Goal: Task Accomplishment & Management: Complete application form

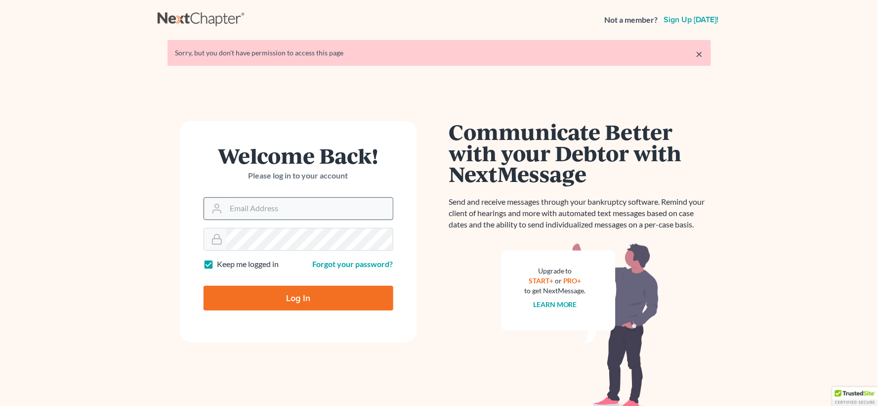
click at [279, 205] on input "Email Address" at bounding box center [309, 209] width 167 height 22
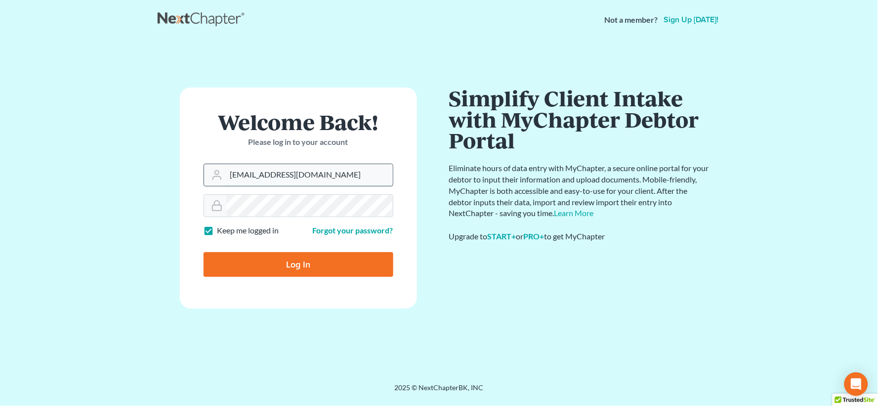
type input "[EMAIL_ADDRESS][DOMAIN_NAME]"
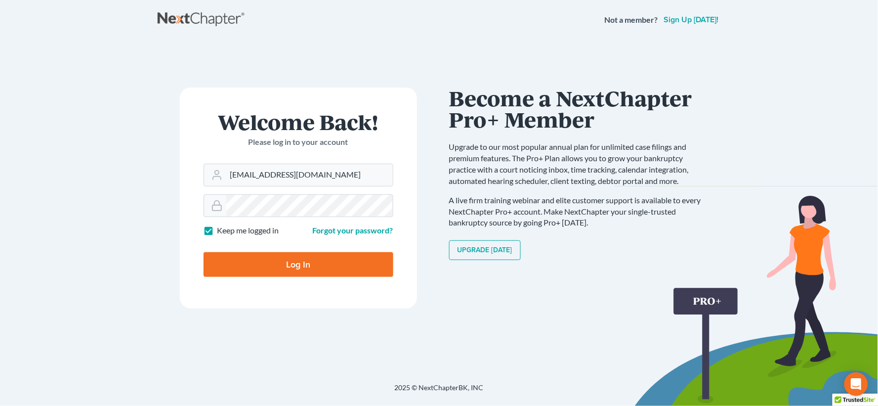
click at [283, 265] on input "Log In" at bounding box center [299, 264] width 190 height 25
type input "Thinking..."
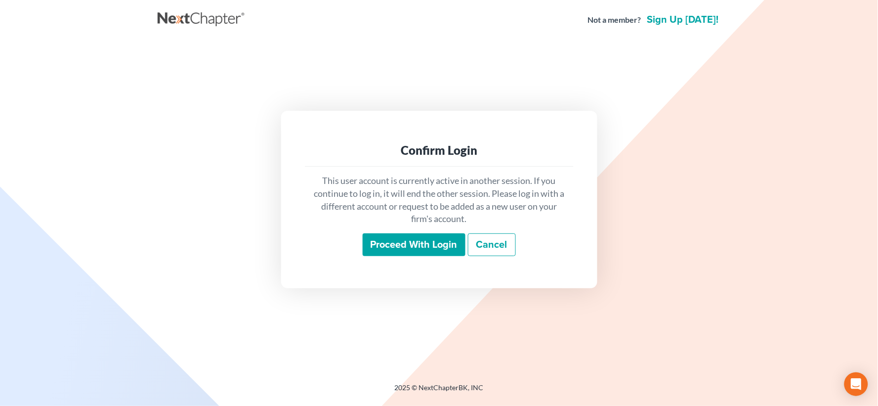
click at [412, 245] on input "Proceed with login" at bounding box center [414, 244] width 103 height 23
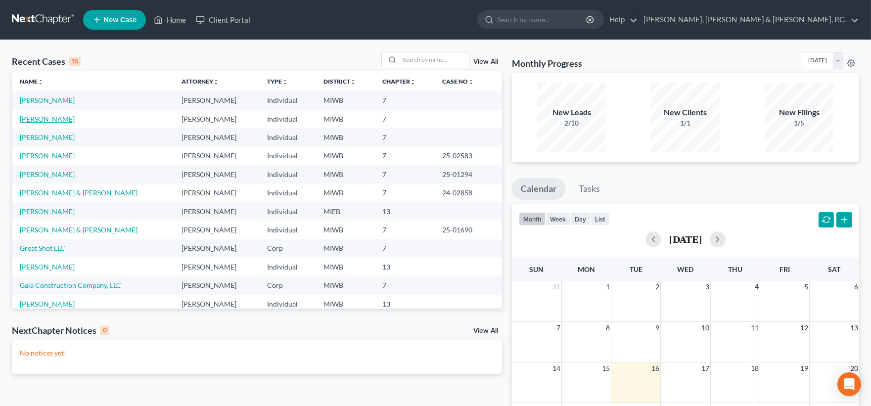
click at [48, 120] on link "Brunan, Jami" at bounding box center [47, 119] width 55 height 8
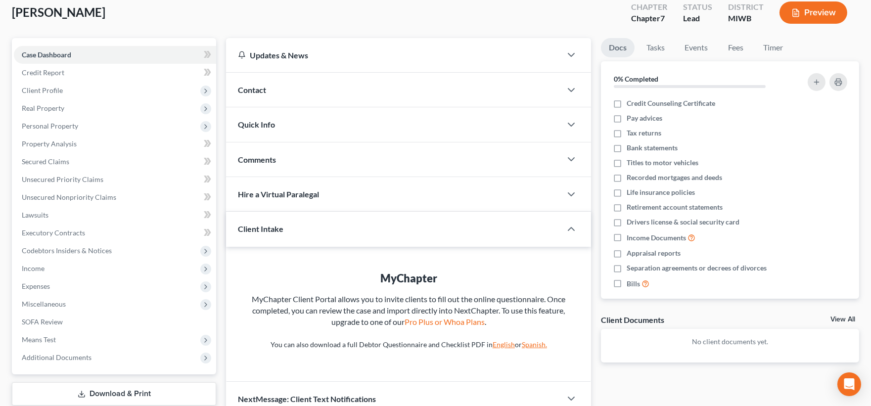
scroll to position [119, 0]
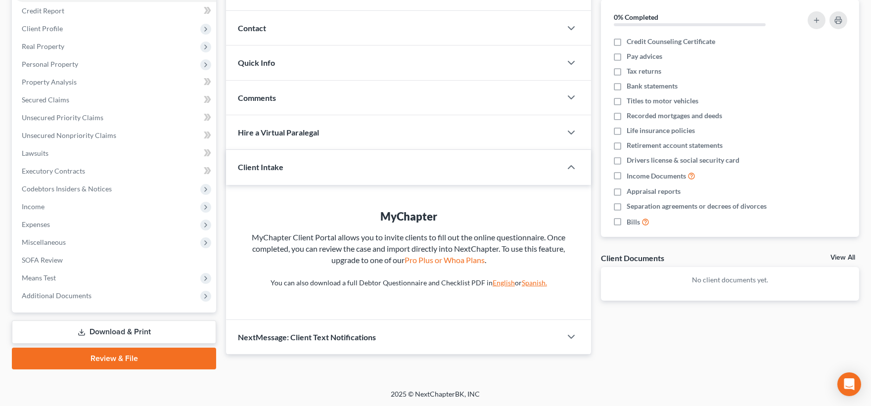
click at [112, 357] on link "Review & File" at bounding box center [114, 359] width 204 height 22
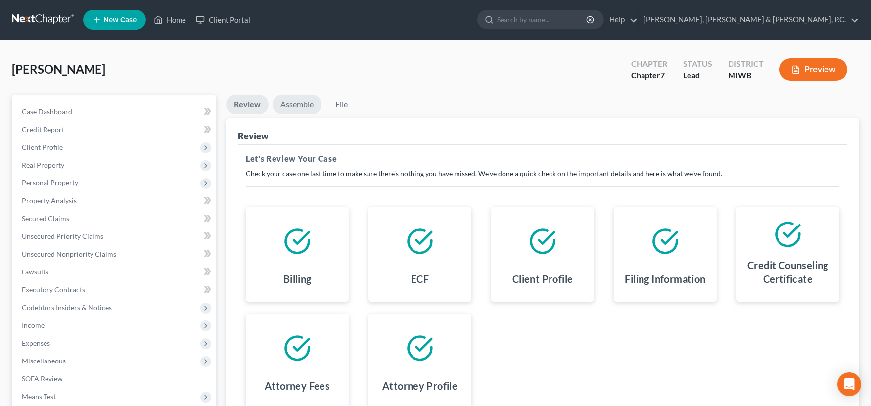
click at [302, 103] on link "Assemble" at bounding box center [296, 104] width 49 height 19
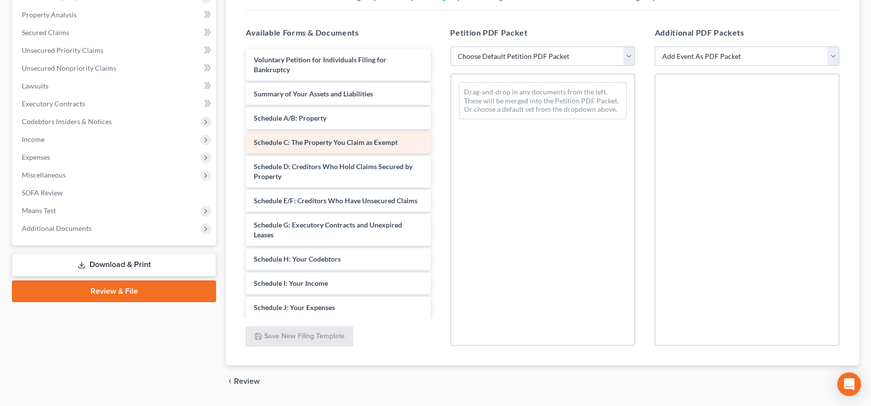
scroll to position [215, 0]
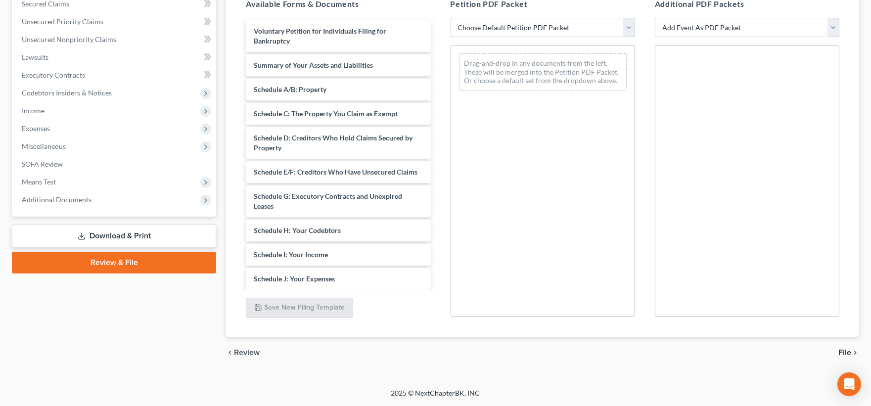
click at [630, 28] on select "Choose Default Petition PDF Packet Emergency Filing (Voluntary Petition and Cre…" at bounding box center [542, 28] width 184 height 20
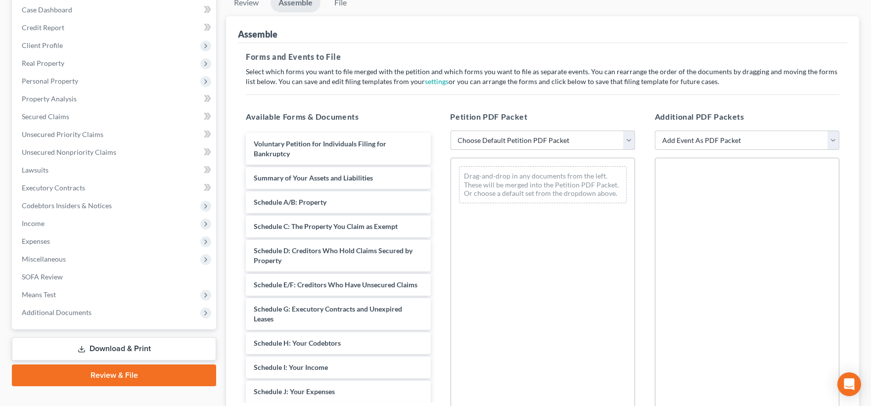
scroll to position [50, 0]
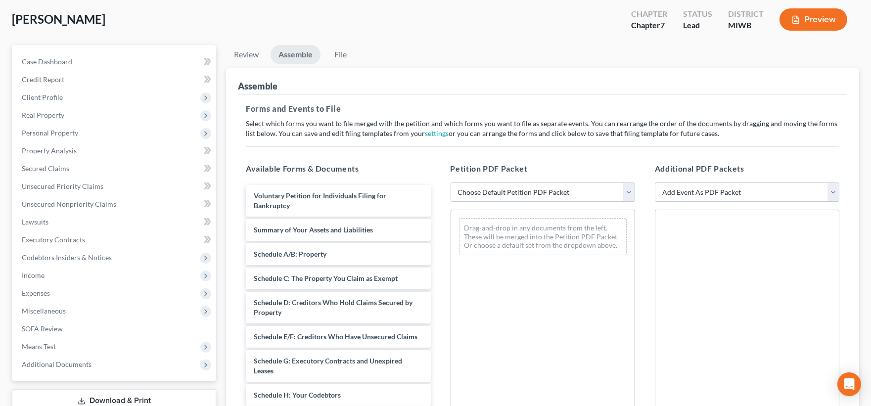
click at [631, 193] on select "Choose Default Petition PDF Packet Emergency Filing (Voluntary Petition and Cre…" at bounding box center [542, 192] width 184 height 20
select select "1"
click at [450, 182] on select "Choose Default Petition PDF Packet Emergency Filing (Voluntary Petition and Cre…" at bounding box center [542, 192] width 184 height 20
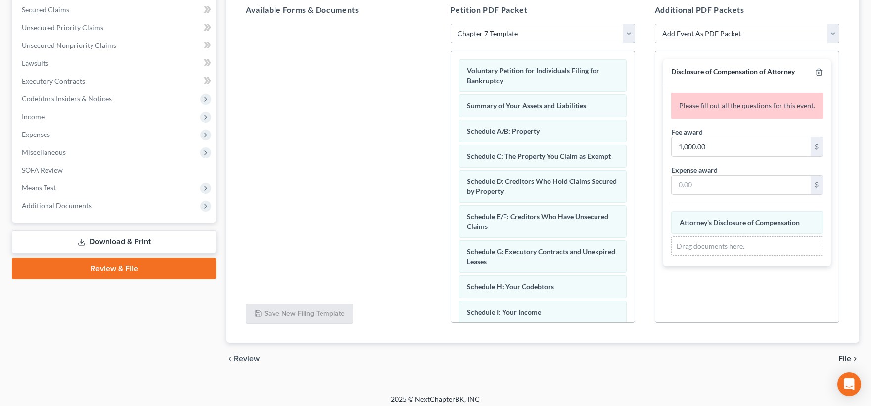
scroll to position [215, 0]
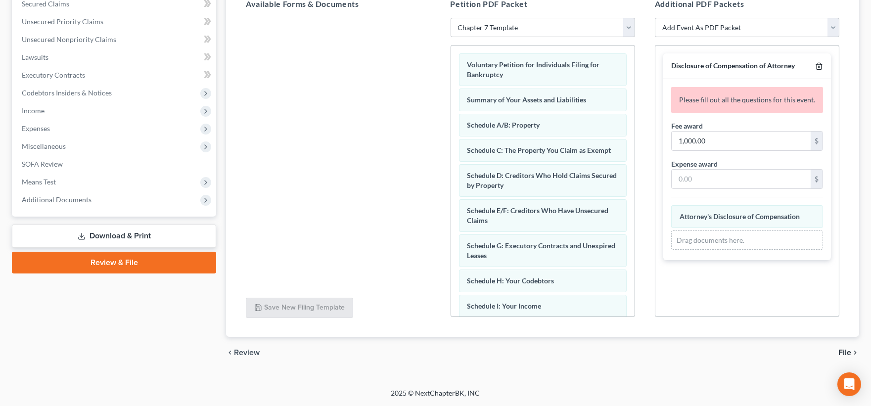
click at [820, 67] on icon "button" at bounding box center [819, 66] width 8 height 8
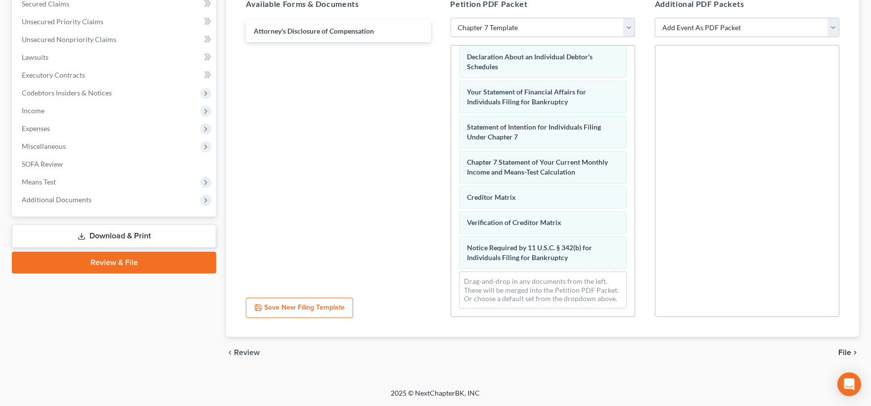
click at [845, 352] on span "File" at bounding box center [844, 353] width 13 height 8
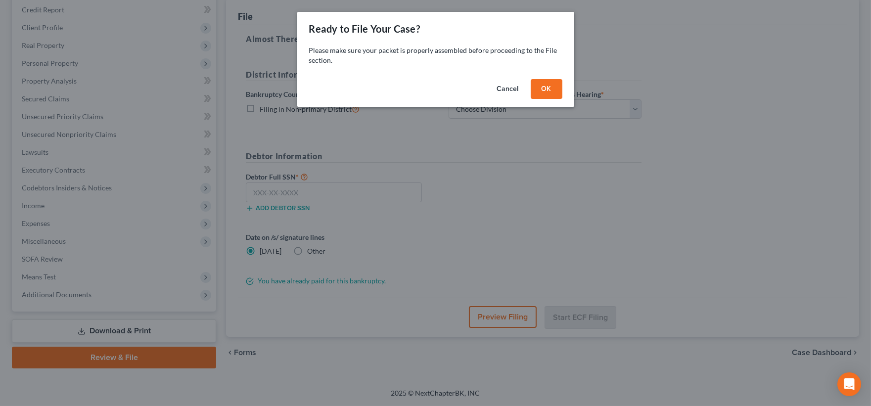
scroll to position [120, 0]
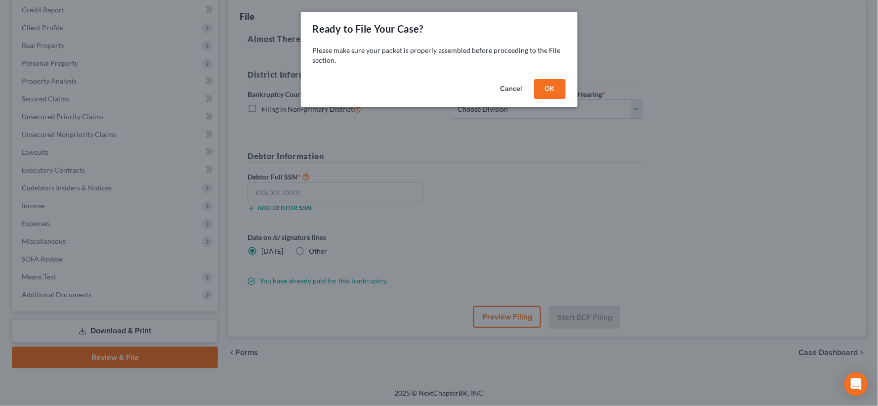
click at [556, 88] on button "OK" at bounding box center [550, 89] width 32 height 20
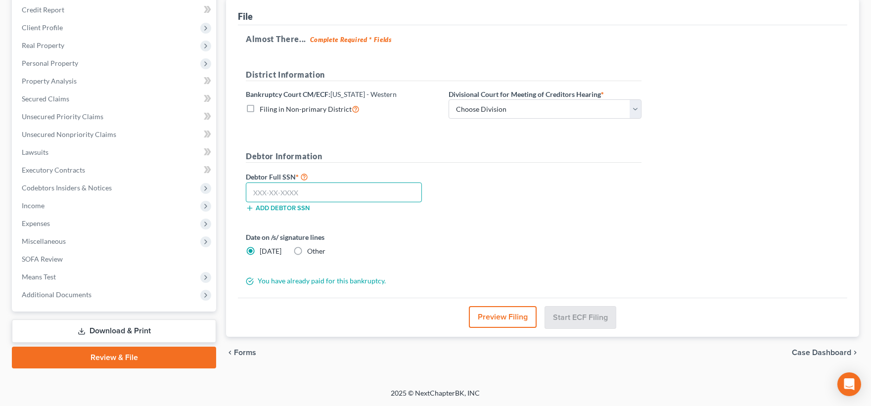
click at [363, 191] on input "text" at bounding box center [334, 192] width 176 height 20
type input "363-84-8479"
click at [641, 110] on div "Divisional Court for Meeting of Creditors Hearing * Choose Division Grand Rapid…" at bounding box center [544, 104] width 203 height 30
click at [638, 112] on select "Choose Division Grand Rapids Kalamazoo Lansing Marquette Traverse City" at bounding box center [544, 109] width 193 height 20
click at [448, 100] on select "Choose Division Grand Rapids Kalamazoo Lansing Marquette Traverse City" at bounding box center [544, 109] width 193 height 20
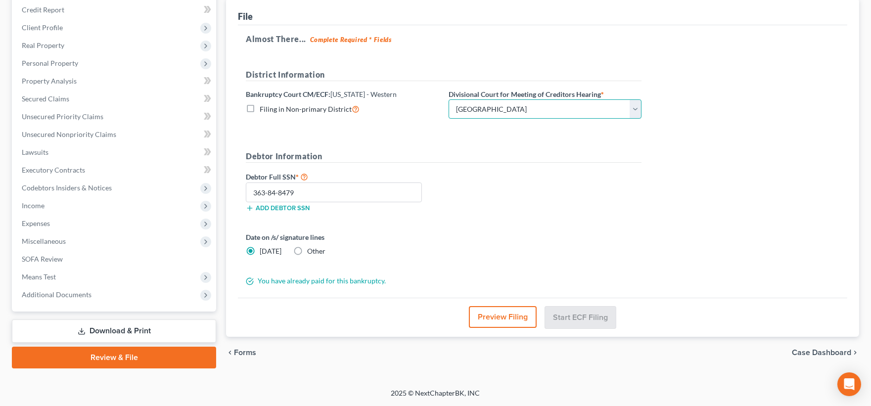
select select "4"
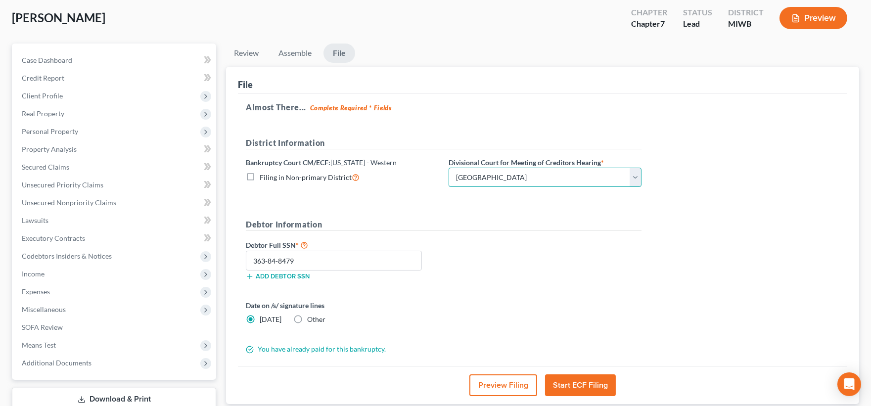
scroll to position [119, 0]
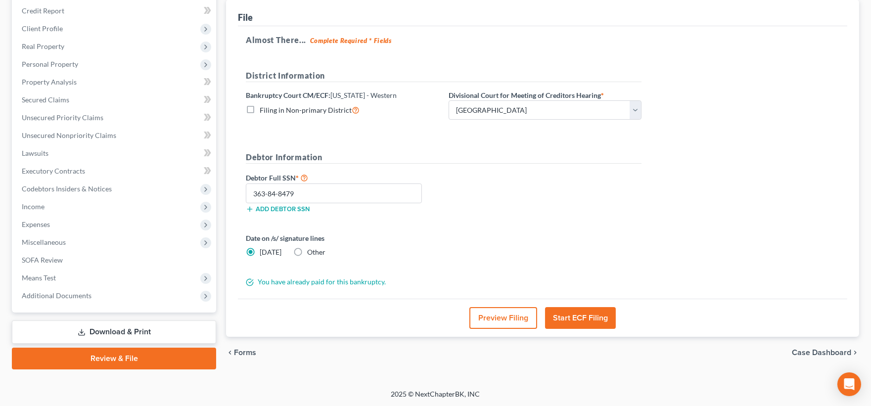
click at [98, 360] on link "Review & File" at bounding box center [114, 359] width 204 height 22
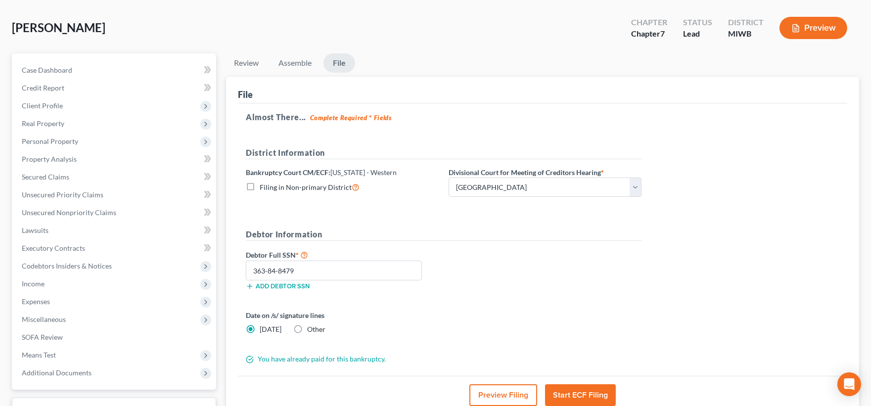
scroll to position [8, 0]
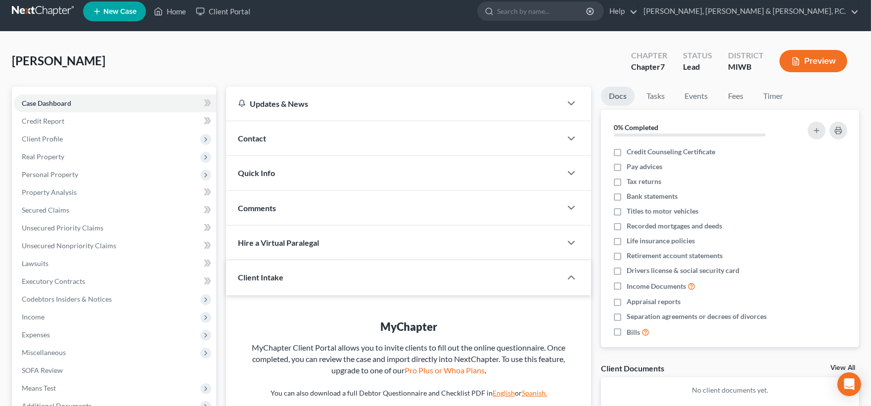
scroll to position [119, 0]
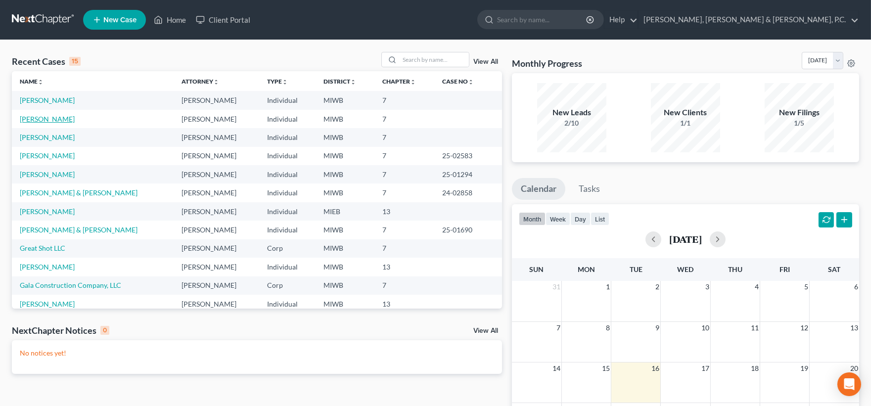
click at [43, 120] on link "Brunan, Jami" at bounding box center [47, 119] width 55 height 8
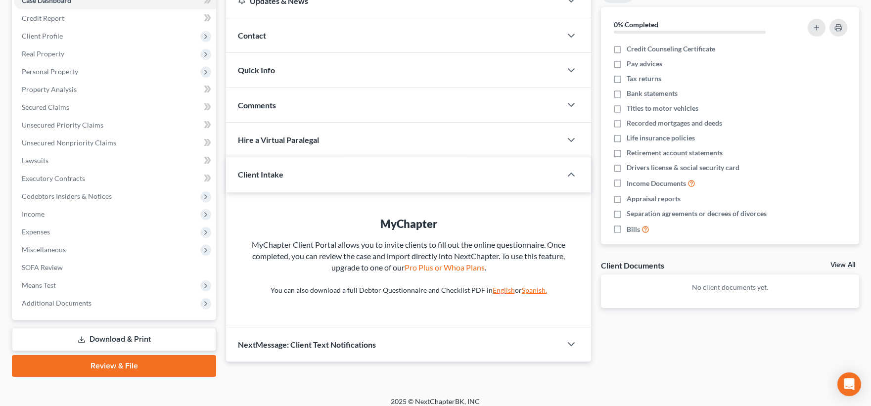
scroll to position [119, 0]
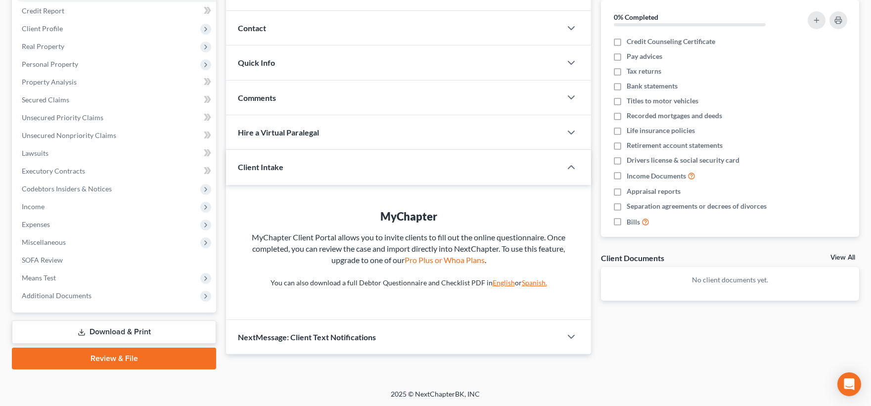
click at [98, 356] on link "Review & File" at bounding box center [114, 359] width 204 height 22
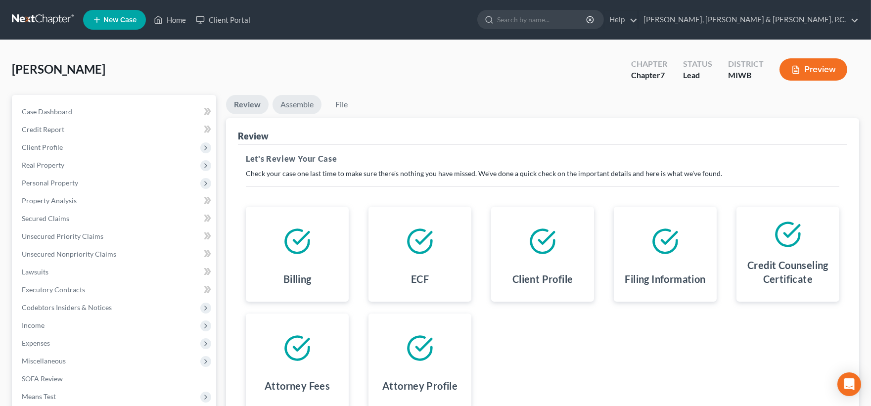
click at [295, 105] on link "Assemble" at bounding box center [296, 104] width 49 height 19
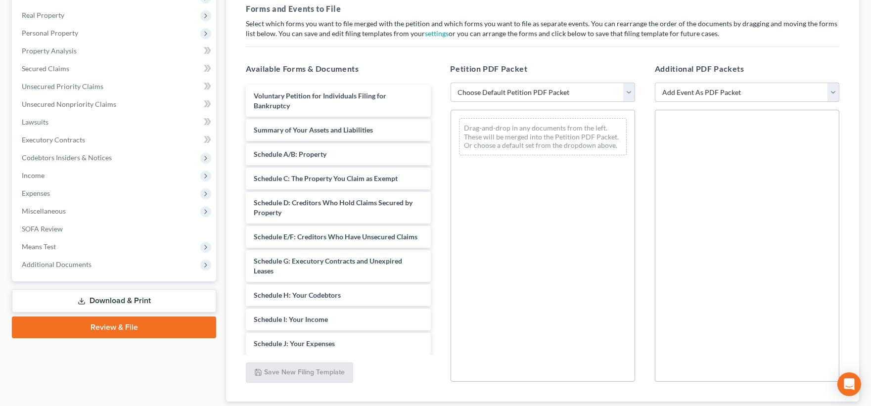
scroll to position [165, 0]
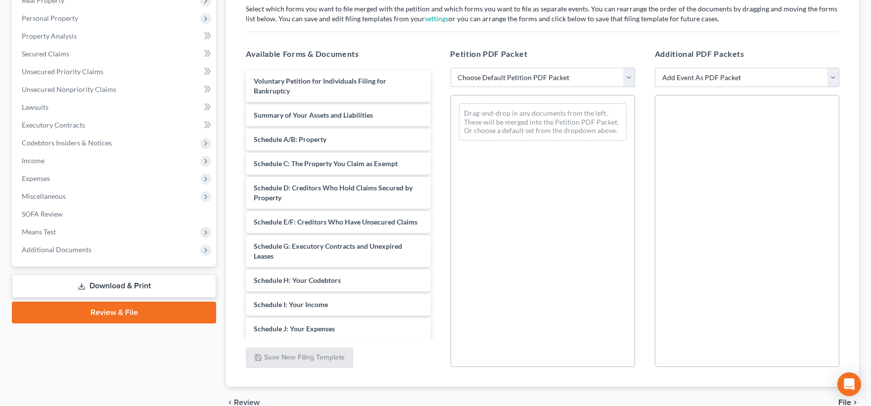
click at [628, 77] on select "Choose Default Petition PDF Packet Emergency Filing (Voluntary Petition and Cre…" at bounding box center [542, 78] width 184 height 20
select select "1"
click at [450, 68] on select "Choose Default Petition PDF Packet Emergency Filing (Voluntary Petition and Cre…" at bounding box center [542, 78] width 184 height 20
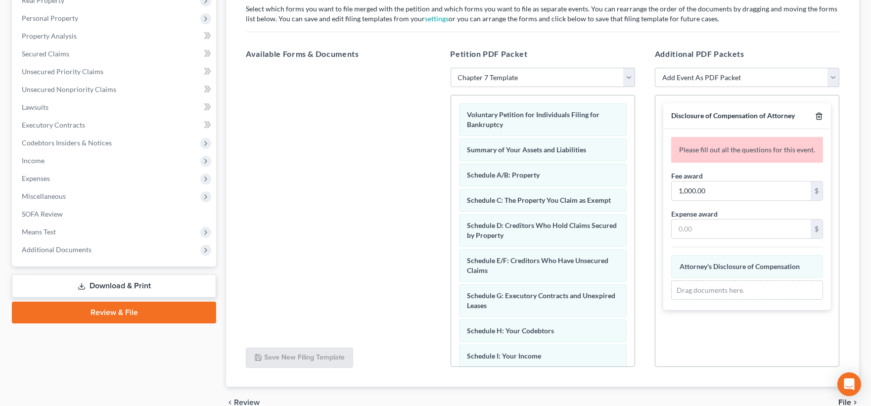
click at [819, 116] on icon "button" at bounding box center [819, 116] width 8 height 8
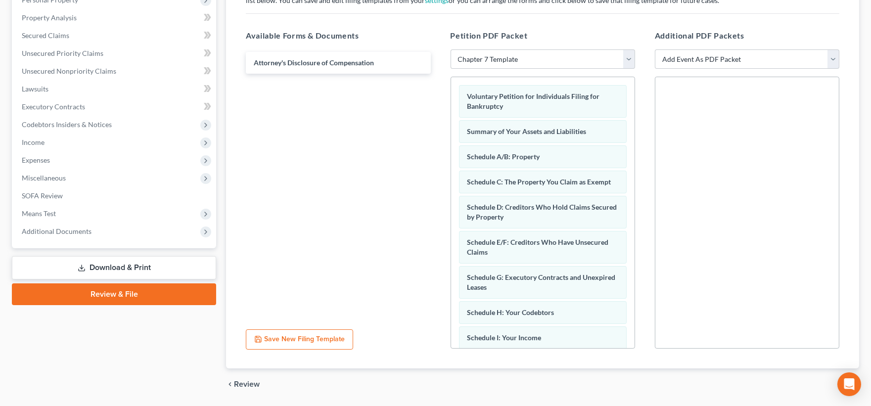
scroll to position [215, 0]
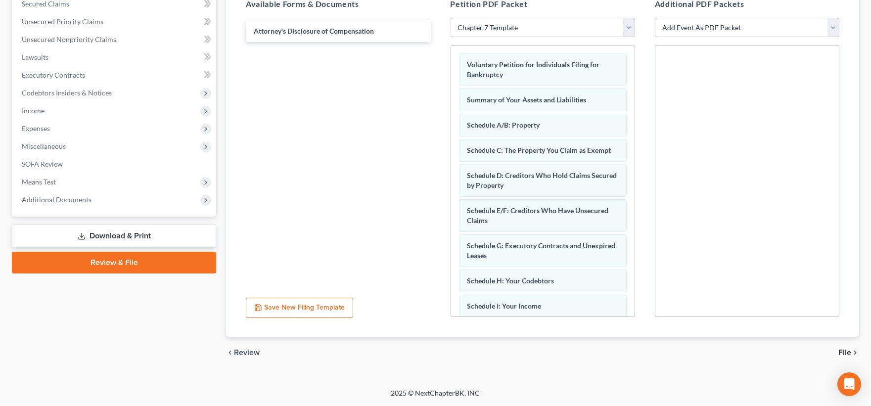
click at [844, 350] on span "File" at bounding box center [844, 353] width 13 height 8
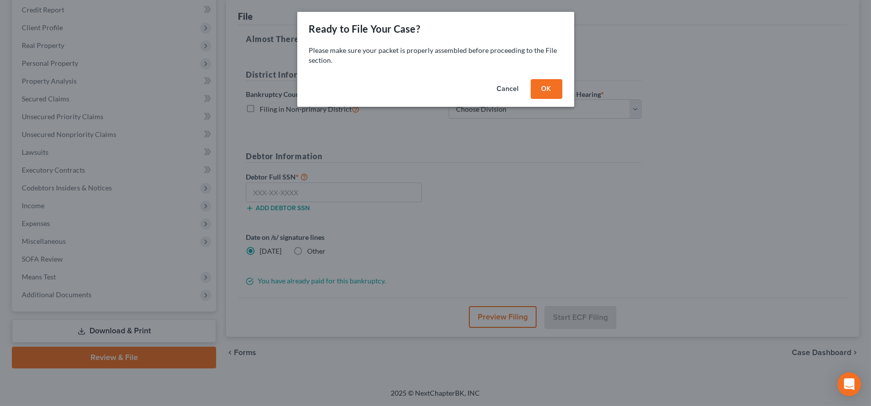
scroll to position [120, 0]
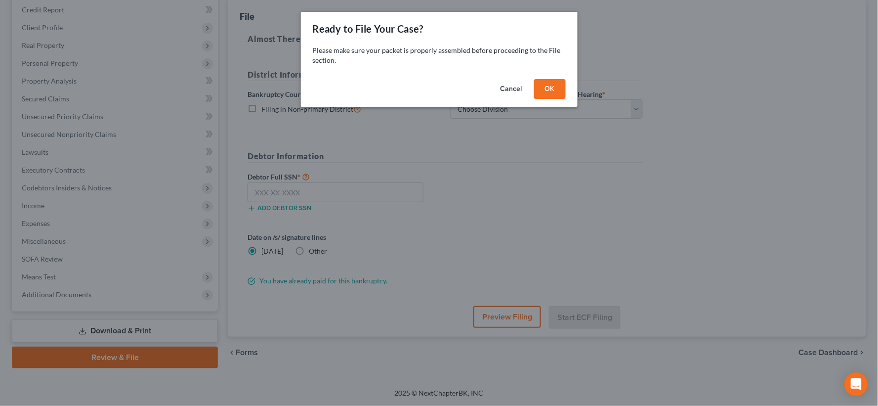
click at [546, 90] on button "OK" at bounding box center [550, 89] width 32 height 20
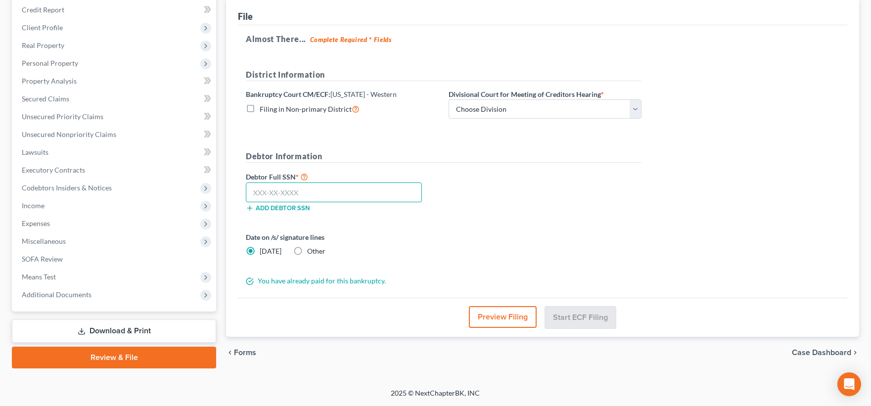
click at [405, 195] on input "text" at bounding box center [334, 192] width 176 height 20
click at [632, 111] on select "Choose Division Grand Rapids Kalamazoo Lansing Marquette Traverse City" at bounding box center [544, 109] width 193 height 20
click at [448, 99] on select "Choose Division Grand Rapids Kalamazoo Lansing Marquette Traverse City" at bounding box center [544, 109] width 193 height 20
select select "4"
click at [365, 193] on input "text" at bounding box center [334, 192] width 176 height 20
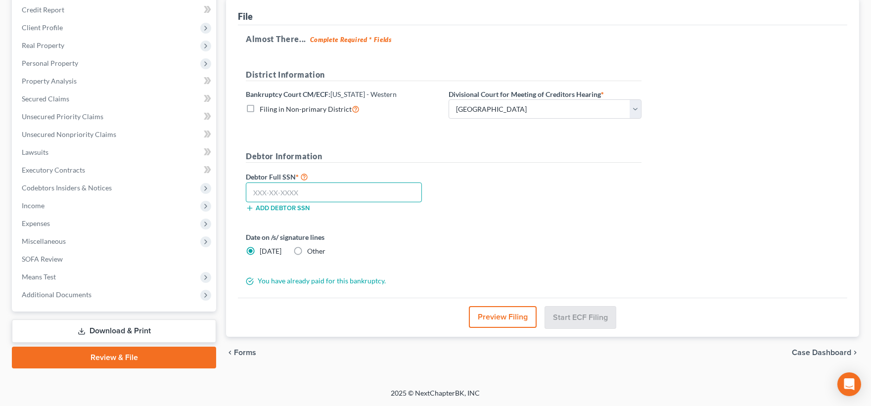
click at [366, 193] on input "text" at bounding box center [334, 192] width 176 height 20
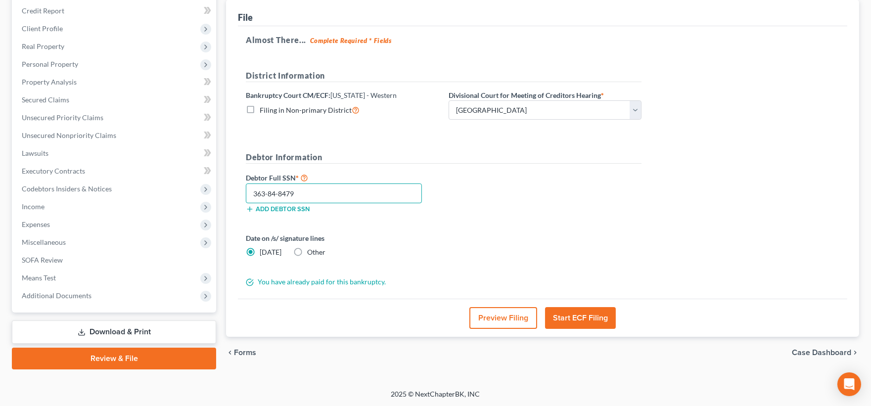
type input "363-84-8479"
click at [576, 318] on button "Start ECF Filing" at bounding box center [580, 318] width 71 height 22
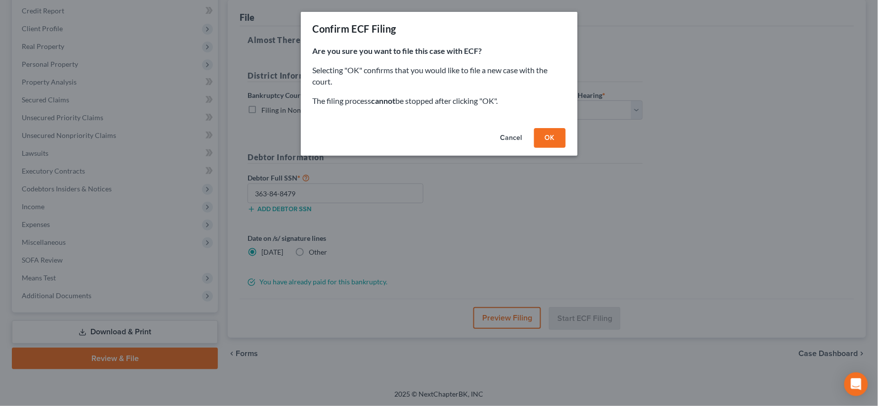
click at [554, 135] on button "OK" at bounding box center [550, 138] width 32 height 20
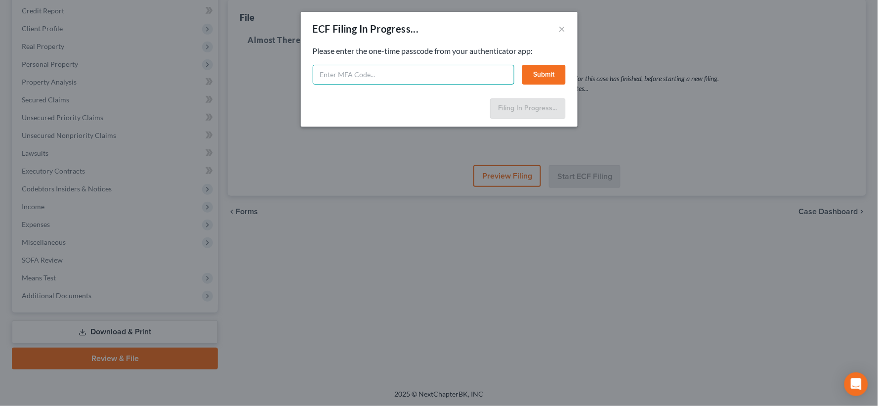
click at [444, 72] on input "text" at bounding box center [414, 75] width 202 height 20
type input "118225"
click at [537, 74] on button "Submit" at bounding box center [545, 75] width 44 height 20
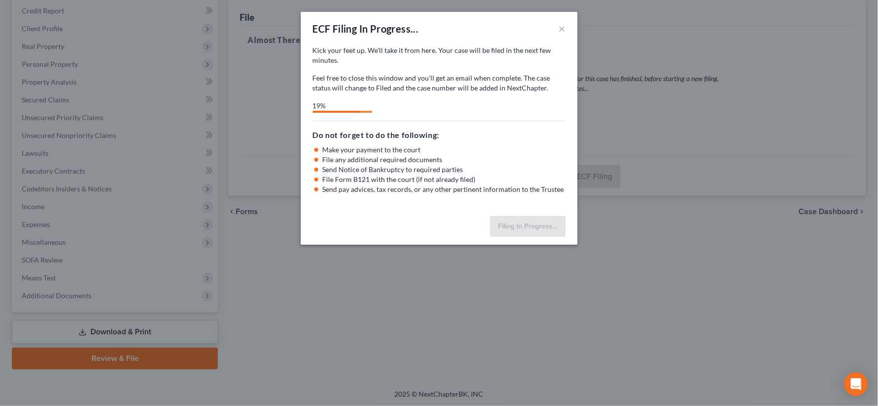
select select "4"
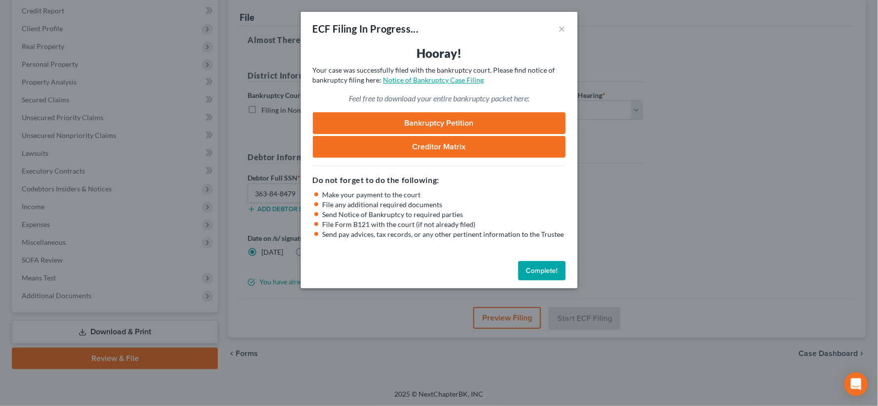
click at [432, 81] on link "Notice of Bankruptcy Case Filing" at bounding box center [434, 80] width 101 height 8
click at [540, 271] on button "Complete!" at bounding box center [542, 271] width 47 height 20
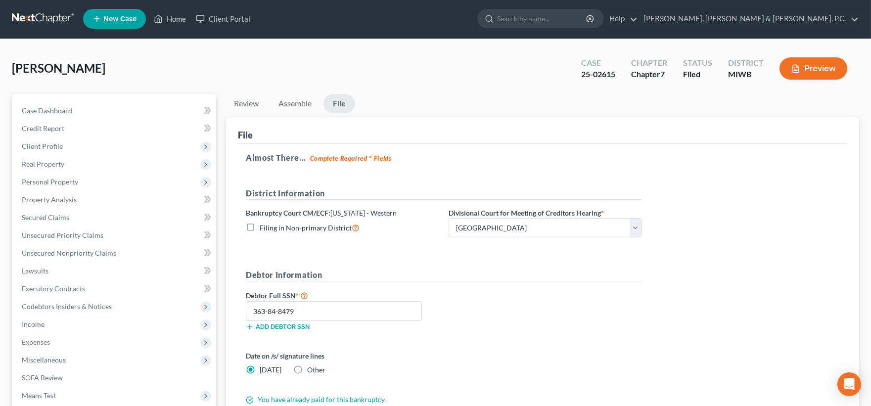
scroll to position [0, 0]
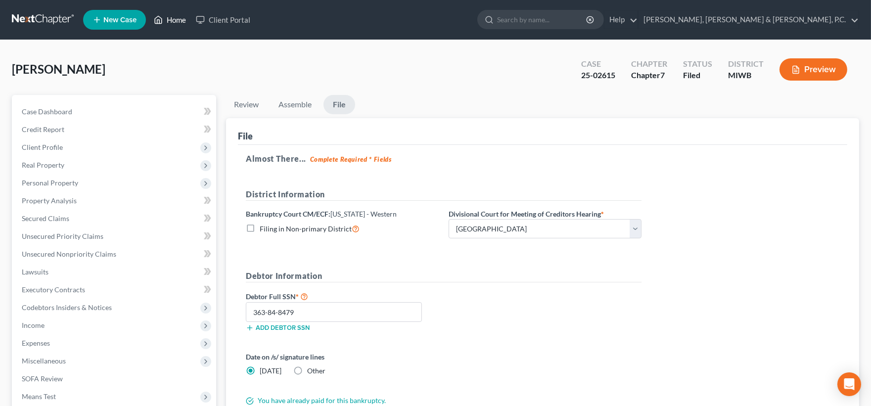
click at [179, 12] on link "Home" at bounding box center [170, 20] width 42 height 18
